Goal: Find specific page/section: Find specific page/section

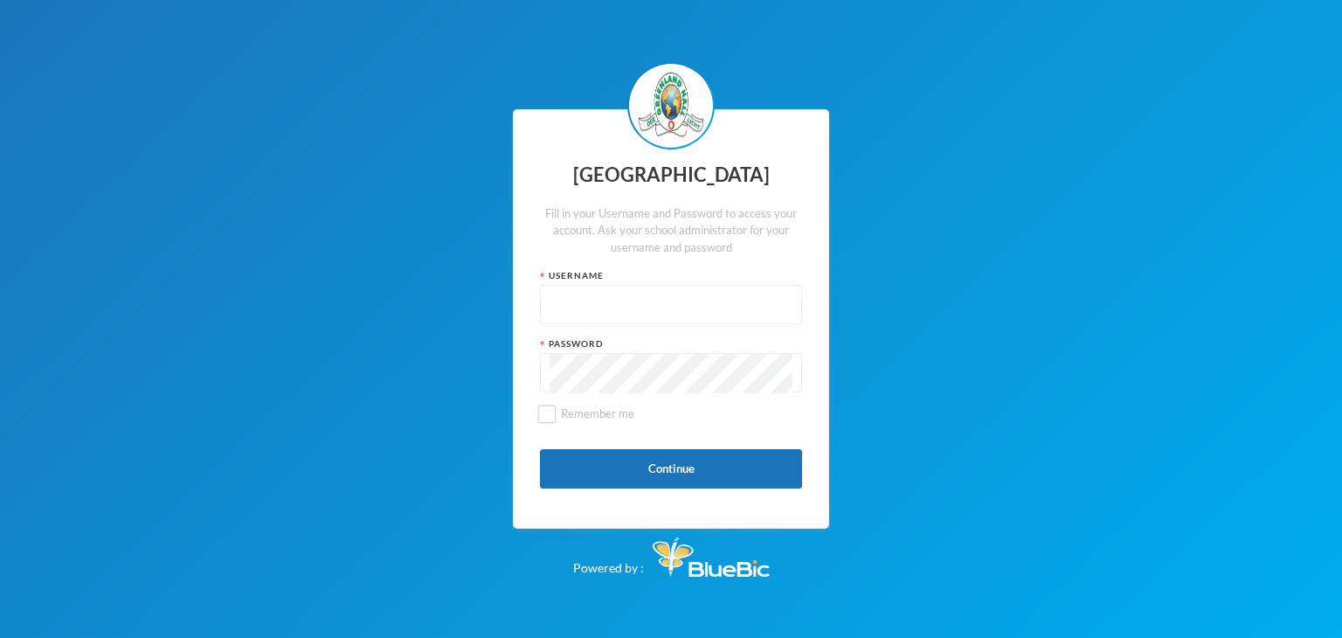
click at [577, 319] on input "text" at bounding box center [671, 305] width 243 height 39
click at [647, 298] on input "text" at bounding box center [671, 305] width 243 height 39
type input "glhc21"
click at [638, 469] on button "Continue" at bounding box center [671, 468] width 262 height 39
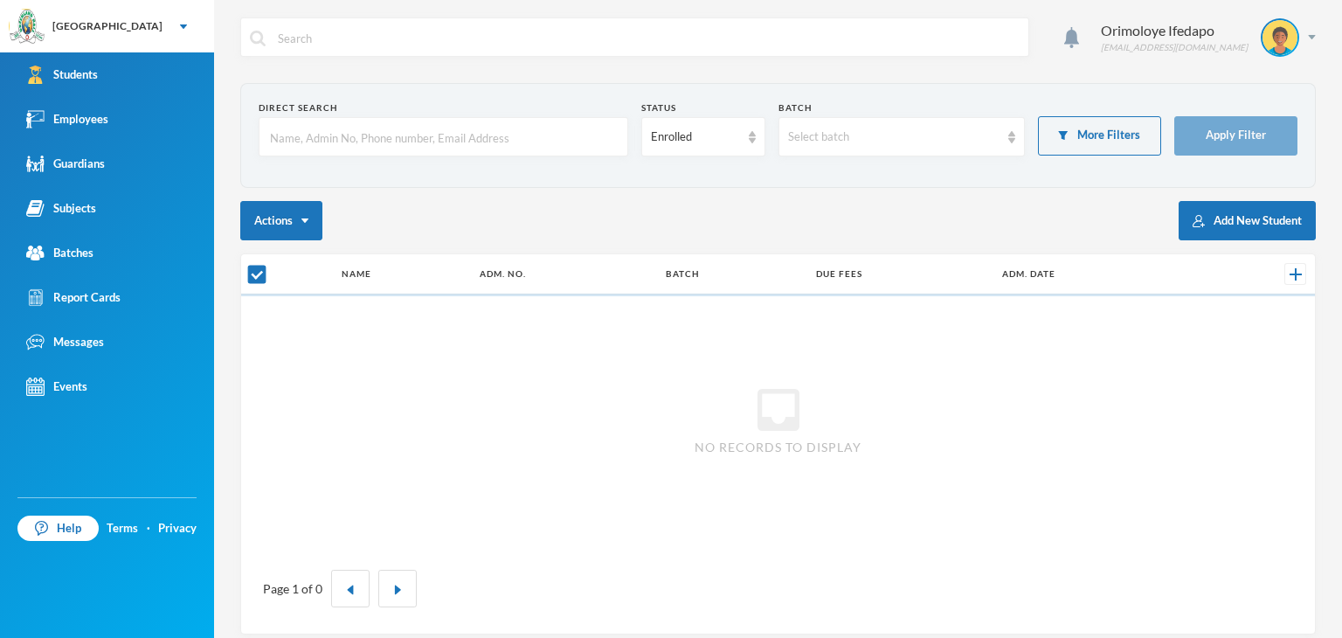
checkbox input "false"
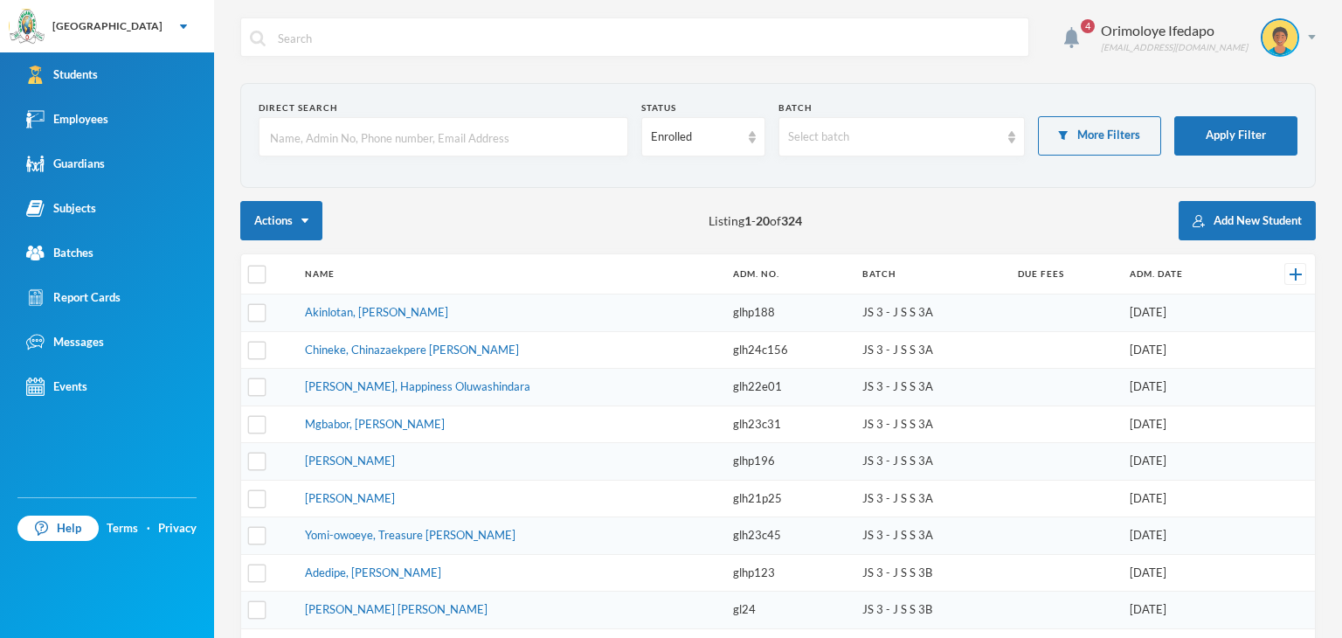
click at [363, 123] on input "text" at bounding box center [443, 137] width 350 height 39
click at [101, 113] on div "Employees" at bounding box center [67, 119] width 82 height 18
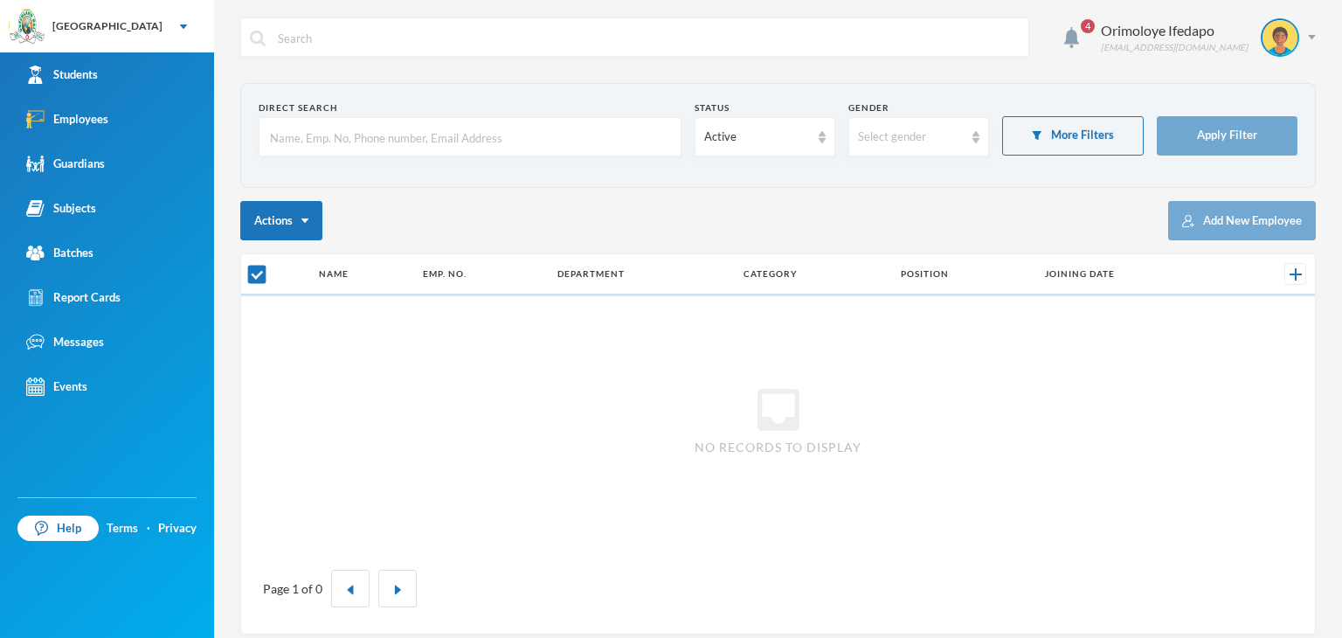
click at [415, 144] on input "text" at bounding box center [470, 137] width 404 height 39
type input "[PERSON_NAME]"
checkbox input "false"
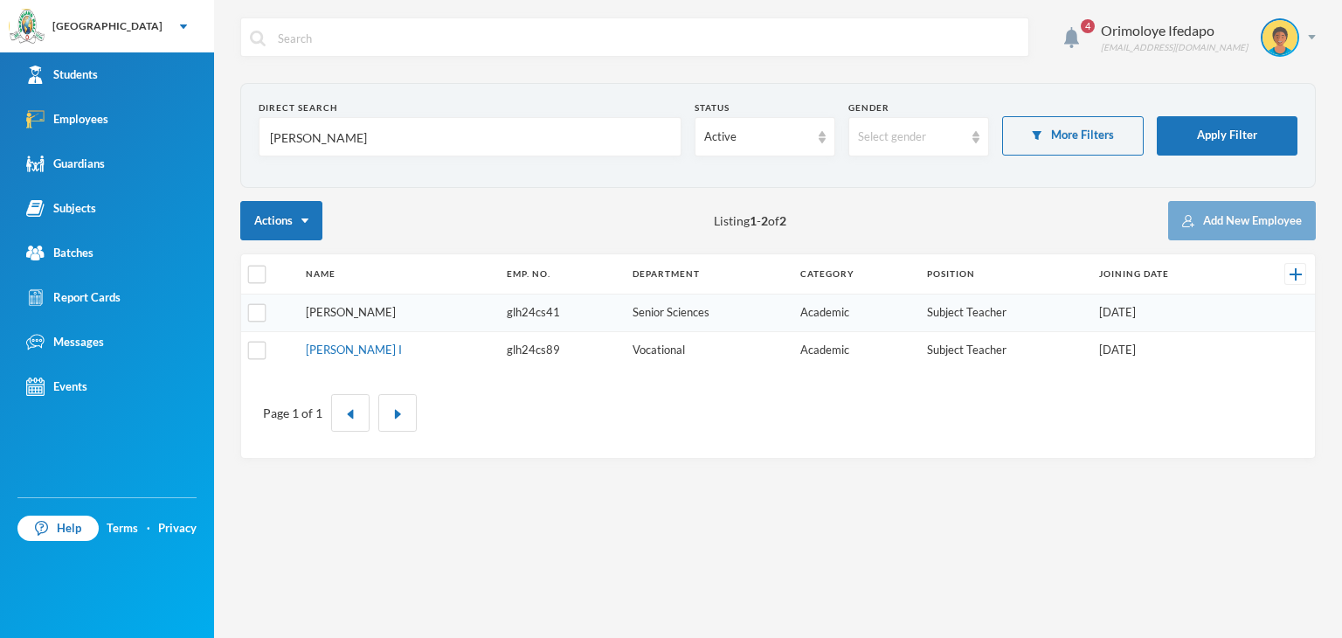
type input "[PERSON_NAME]"
click at [310, 314] on link "[PERSON_NAME]" at bounding box center [351, 312] width 90 height 14
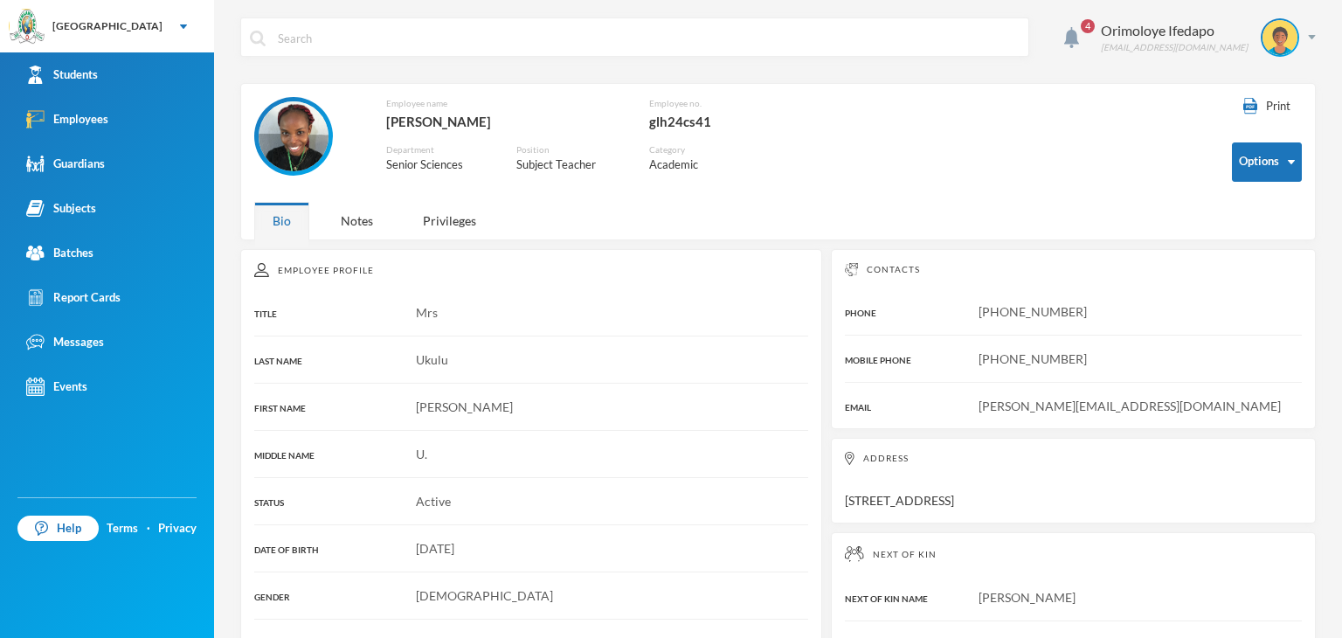
click at [295, 127] on img at bounding box center [294, 136] width 70 height 70
